Goal: Browse casually: Explore the website without a specific task or goal

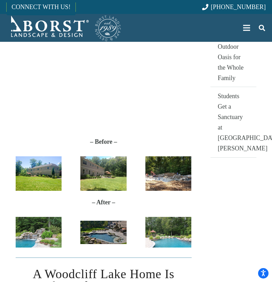
scroll to position [260, 0]
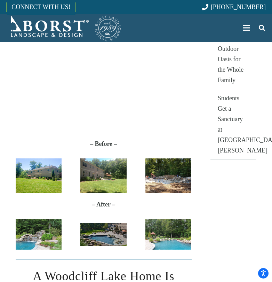
click at [42, 178] on img "Before_V01" at bounding box center [39, 175] width 46 height 34
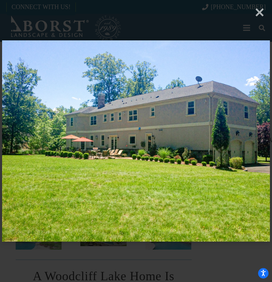
click at [260, 13] on div "× Loading..." at bounding box center [136, 141] width 272 height 282
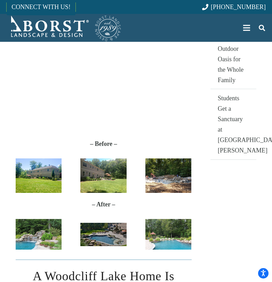
click at [98, 171] on img "Finn Before Photo 2" at bounding box center [103, 175] width 46 height 34
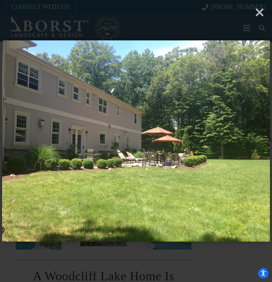
click at [261, 13] on div "× Loading..." at bounding box center [136, 141] width 272 height 282
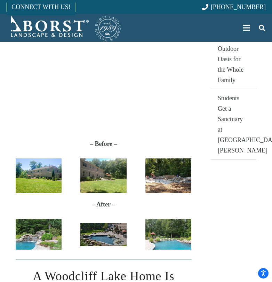
click at [168, 175] on img "proj-before" at bounding box center [168, 175] width 46 height 34
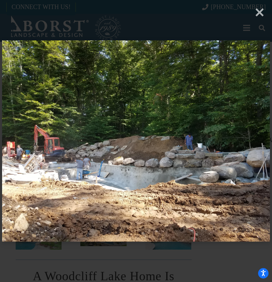
click at [260, 14] on div "× Loading..." at bounding box center [136, 141] width 272 height 282
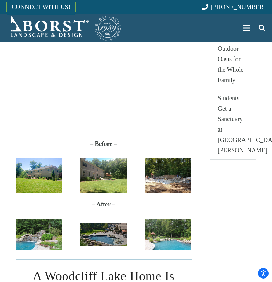
click at [31, 233] on img "IMG_8661" at bounding box center [39, 234] width 46 height 31
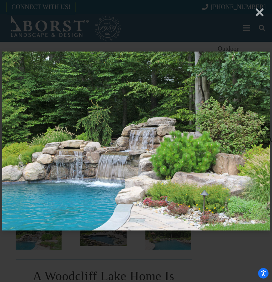
click at [260, 13] on div "× Loading..." at bounding box center [136, 141] width 272 height 282
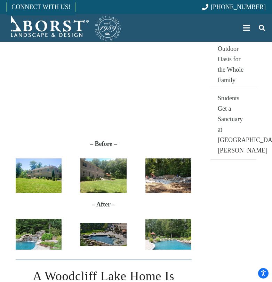
click at [97, 236] on img "2" at bounding box center [103, 233] width 46 height 23
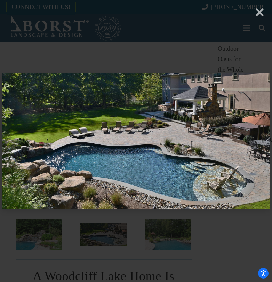
click at [260, 15] on div "× Loading..." at bounding box center [136, 141] width 272 height 282
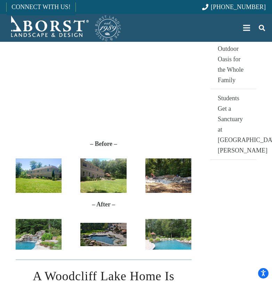
click at [161, 235] on img "IMG_8663" at bounding box center [168, 234] width 46 height 31
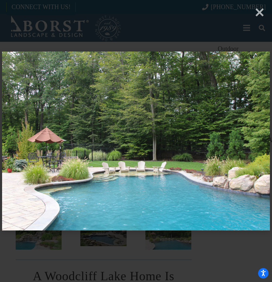
click at [260, 14] on div "× Loading..." at bounding box center [136, 141] width 272 height 282
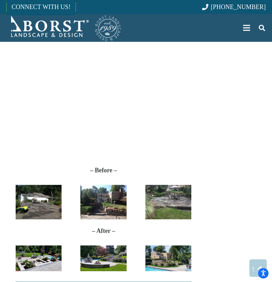
scroll to position [621, 0]
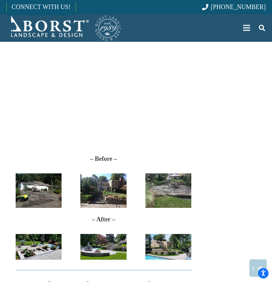
click at [43, 201] on img "Anderson-Before2" at bounding box center [39, 190] width 46 height 34
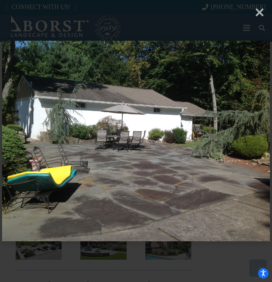
click at [260, 15] on div "× Loading..." at bounding box center [136, 141] width 272 height 282
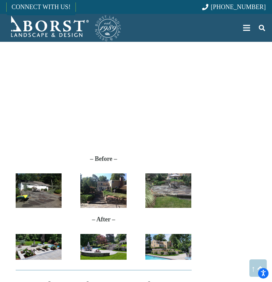
click at [84, 202] on img "Anderson-Before3" at bounding box center [103, 190] width 46 height 34
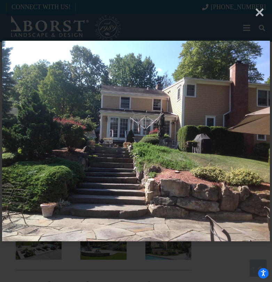
click at [259, 16] on div "× Loading..." at bounding box center [136, 141] width 272 height 282
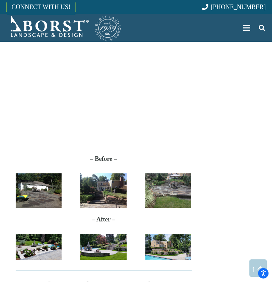
click at [167, 191] on img "Anderson-Before1" at bounding box center [168, 190] width 46 height 34
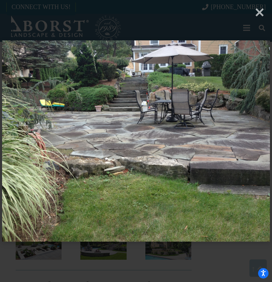
click at [259, 14] on div "× Loading..." at bounding box center [136, 141] width 272 height 282
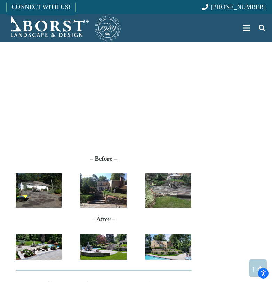
click at [32, 250] on img "2017-06-27-11.43.00" at bounding box center [39, 247] width 46 height 26
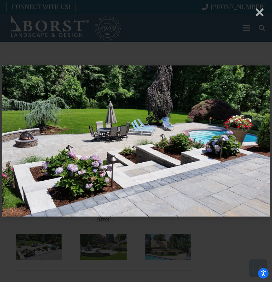
click at [260, 13] on div "× Loading..." at bounding box center [136, 141] width 272 height 282
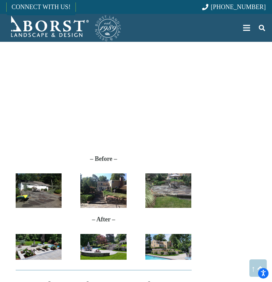
click at [93, 244] on img "20170627_114134" at bounding box center [103, 247] width 46 height 26
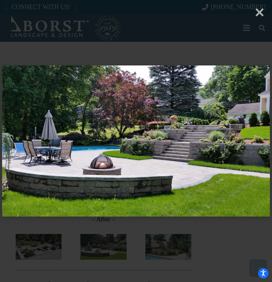
click at [259, 12] on div "× Loading..." at bounding box center [136, 141] width 272 height 282
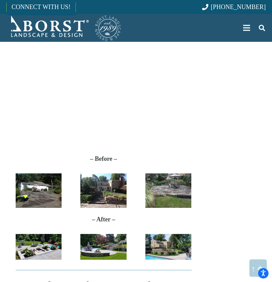
click at [155, 248] on img "20170627_114212" at bounding box center [168, 247] width 46 height 26
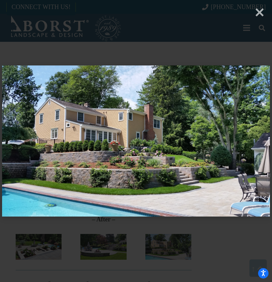
click at [260, 14] on div "× Loading..." at bounding box center [136, 141] width 272 height 282
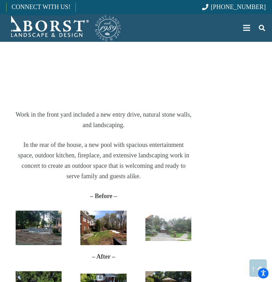
scroll to position [1040, 0]
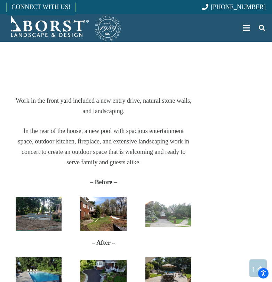
click at [44, 197] on img "Oradell-Before1" at bounding box center [39, 213] width 46 height 34
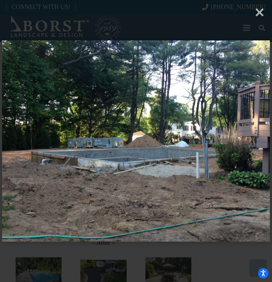
click at [259, 14] on div "× Loading..." at bounding box center [136, 141] width 272 height 282
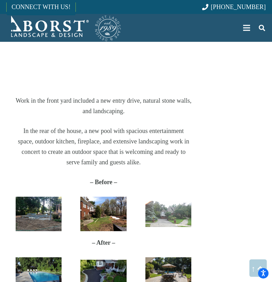
click at [99, 203] on img "Oradell-Before2" at bounding box center [103, 213] width 46 height 34
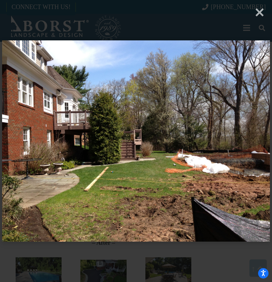
click at [261, 13] on div "× Loading..." at bounding box center [136, 141] width 272 height 282
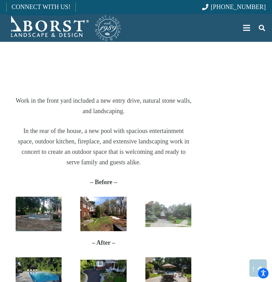
click at [161, 201] on img "DSCN1176" at bounding box center [168, 214] width 46 height 26
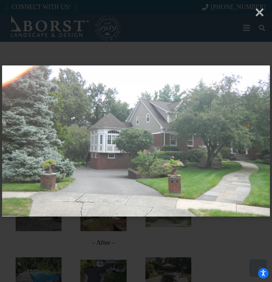
click at [261, 14] on div "× Loading..." at bounding box center [136, 141] width 272 height 282
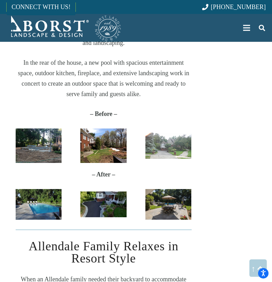
scroll to position [1110, 0]
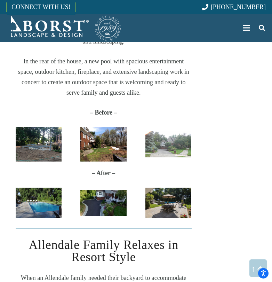
click at [52, 189] on img "Oradell" at bounding box center [39, 202] width 46 height 31
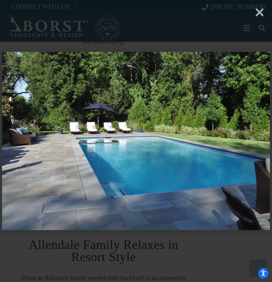
click at [258, 13] on div "× Loading..." at bounding box center [136, 141] width 272 height 282
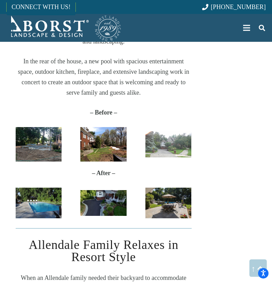
click at [111, 190] on img "Oradell" at bounding box center [103, 203] width 46 height 26
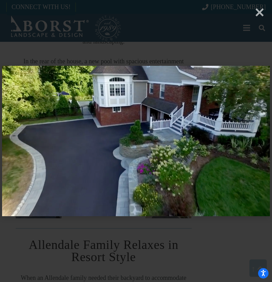
click at [259, 15] on div "× Loading..." at bounding box center [136, 141] width 272 height 282
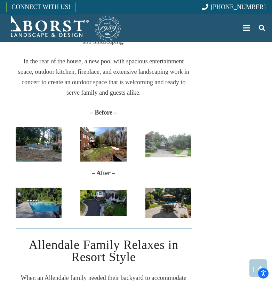
click at [161, 193] on img "photo_2018-04-13_14-04-52" at bounding box center [168, 202] width 46 height 31
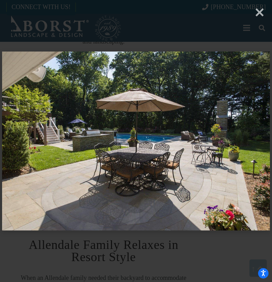
click at [258, 13] on div "× Loading..." at bounding box center [136, 141] width 272 height 282
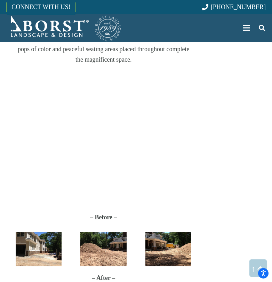
scroll to position [1380, 0]
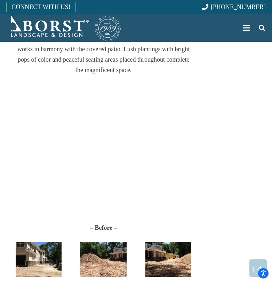
click at [35, 242] on img "IMG_0915" at bounding box center [39, 259] width 46 height 34
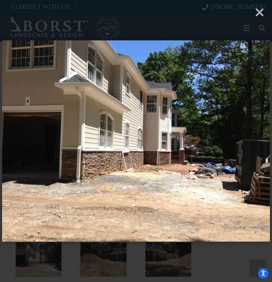
click at [261, 12] on div "× Loading..." at bounding box center [136, 141] width 272 height 282
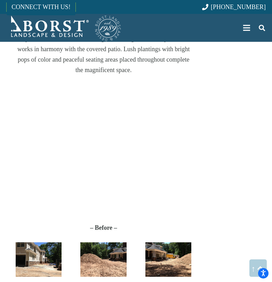
click at [105, 243] on img "IMG_0964" at bounding box center [103, 259] width 46 height 34
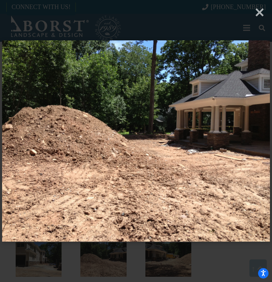
click at [260, 15] on div "× Loading..." at bounding box center [136, 141] width 272 height 282
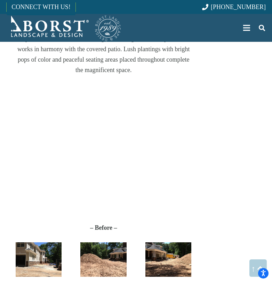
click at [166, 246] on img "IMG_0983" at bounding box center [168, 259] width 46 height 34
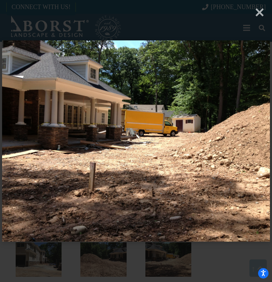
click at [260, 14] on div "× Loading..." at bounding box center [136, 141] width 272 height 282
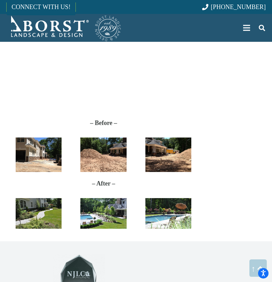
scroll to position [1488, 0]
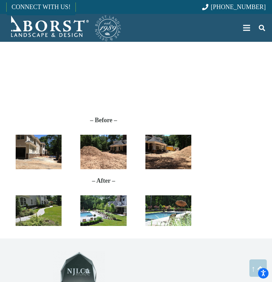
click at [44, 197] on img "DSC_5859" at bounding box center [39, 210] width 46 height 31
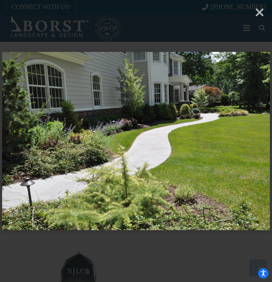
click at [260, 16] on div "× Loading..." at bounding box center [136, 141] width 272 height 282
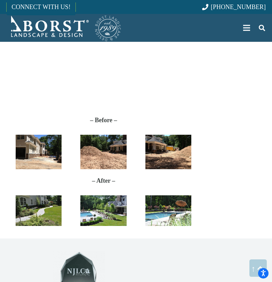
click at [103, 206] on img "DSC_5801" at bounding box center [103, 210] width 46 height 31
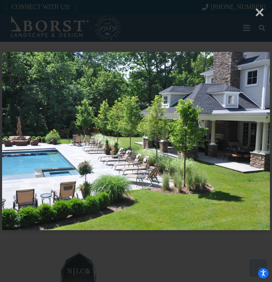
click at [259, 15] on div "× Loading..." at bounding box center [136, 141] width 272 height 282
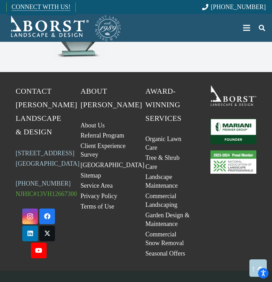
scroll to position [1736, 0]
